Goal: Task Accomplishment & Management: Complete application form

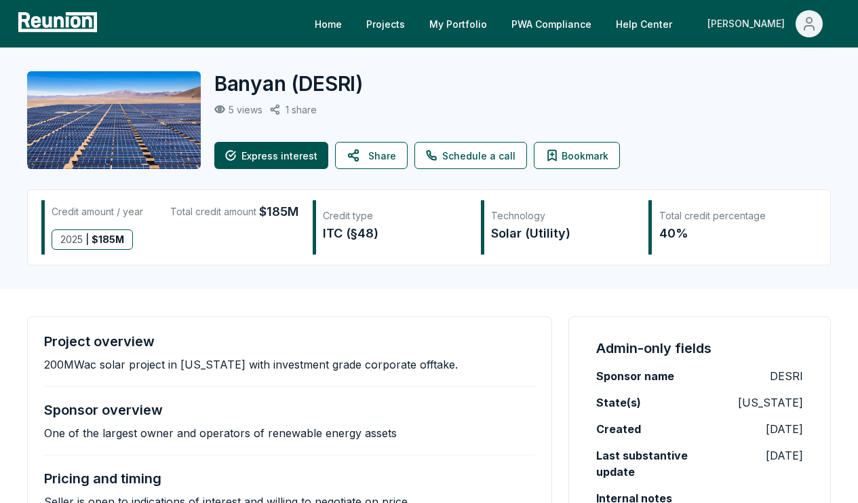
click at [780, 24] on div "[PERSON_NAME]" at bounding box center [749, 23] width 83 height 27
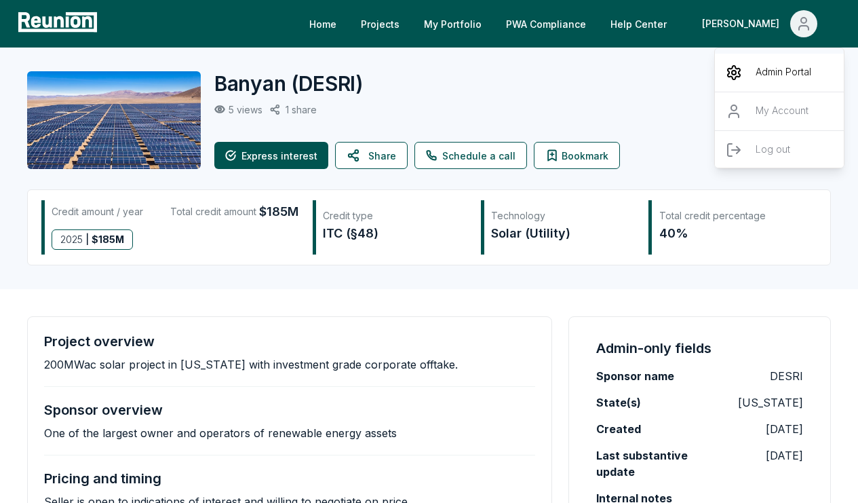
click at [766, 73] on p "Admin Portal" at bounding box center [784, 72] width 56 height 16
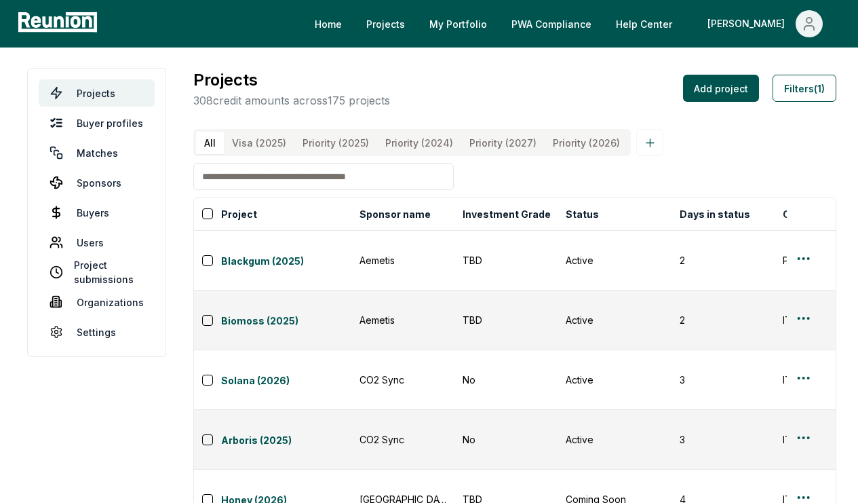
click at [363, 180] on input at bounding box center [323, 176] width 261 height 27
click at [360, 187] on input at bounding box center [323, 176] width 261 height 27
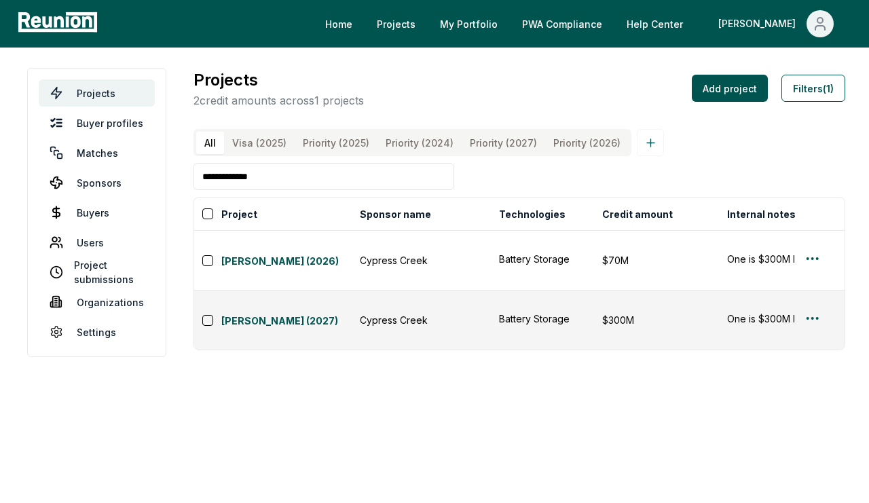
scroll to position [0, 383]
type input "**********"
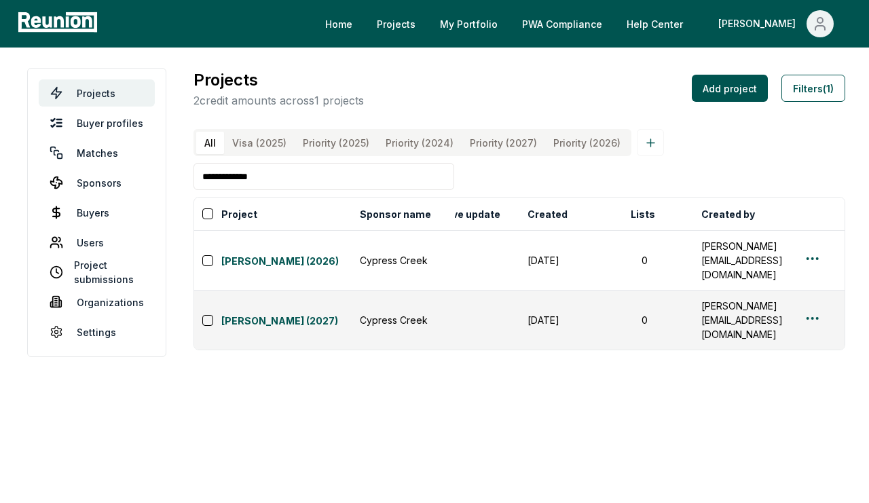
scroll to position [0, 322]
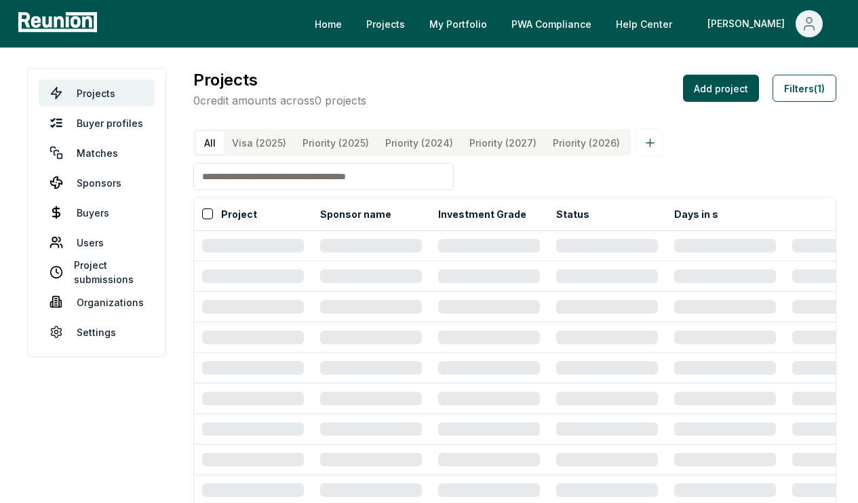
click at [344, 187] on input at bounding box center [323, 176] width 261 height 27
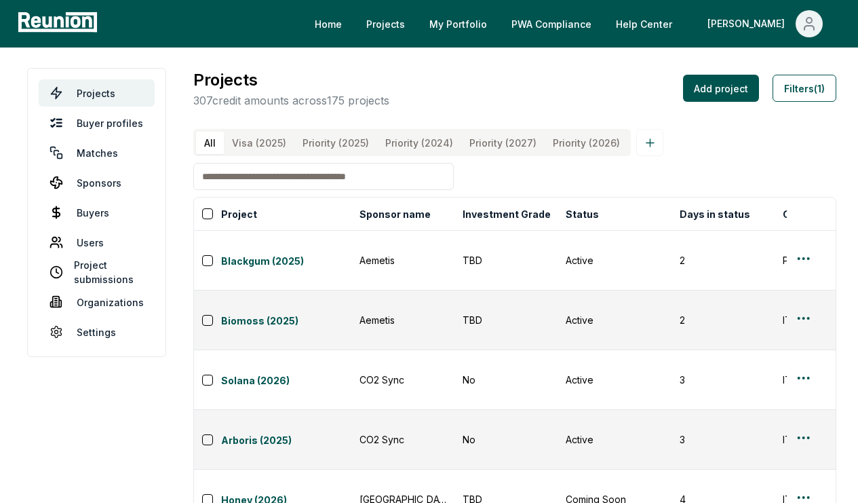
click at [311, 185] on input at bounding box center [323, 176] width 261 height 27
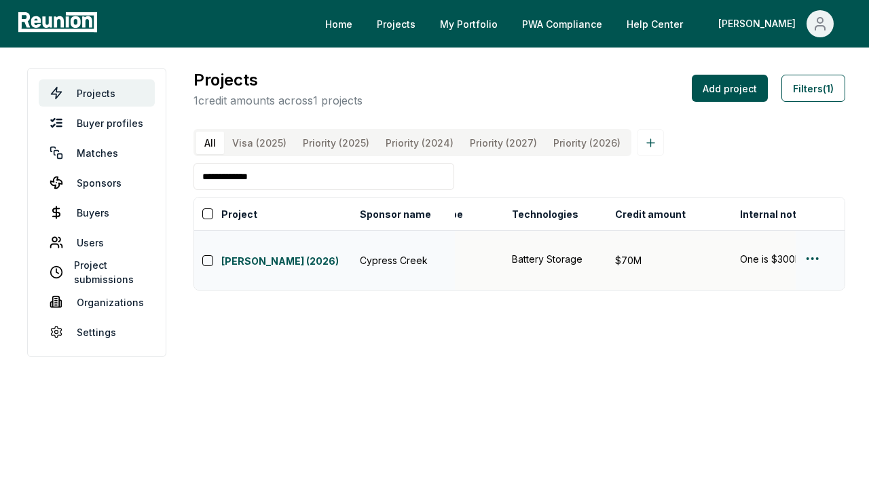
scroll to position [0, 364]
type input "**********"
